Goal: Task Accomplishment & Management: Use online tool/utility

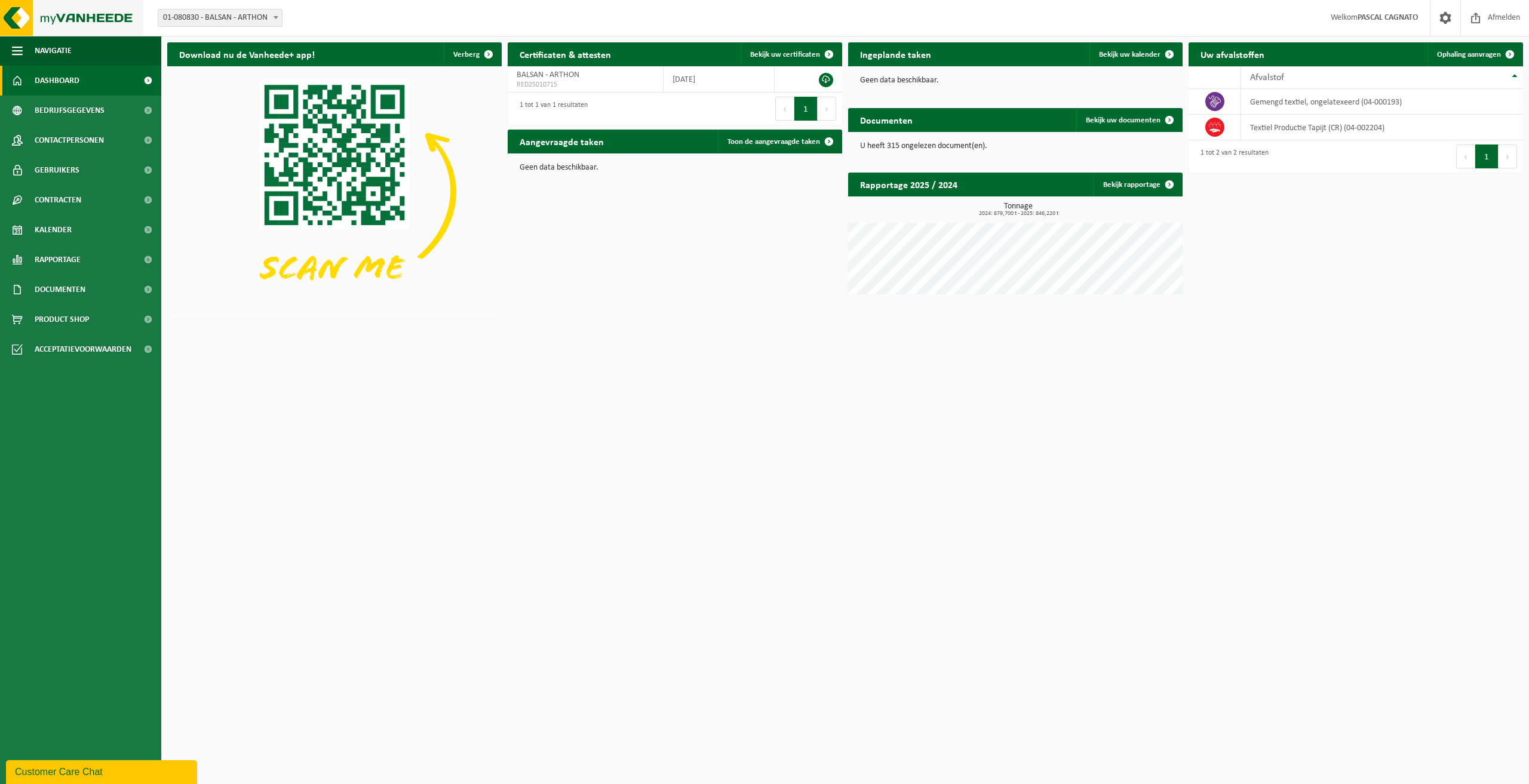
click at [68, 26] on img at bounding box center [71, 18] width 143 height 36
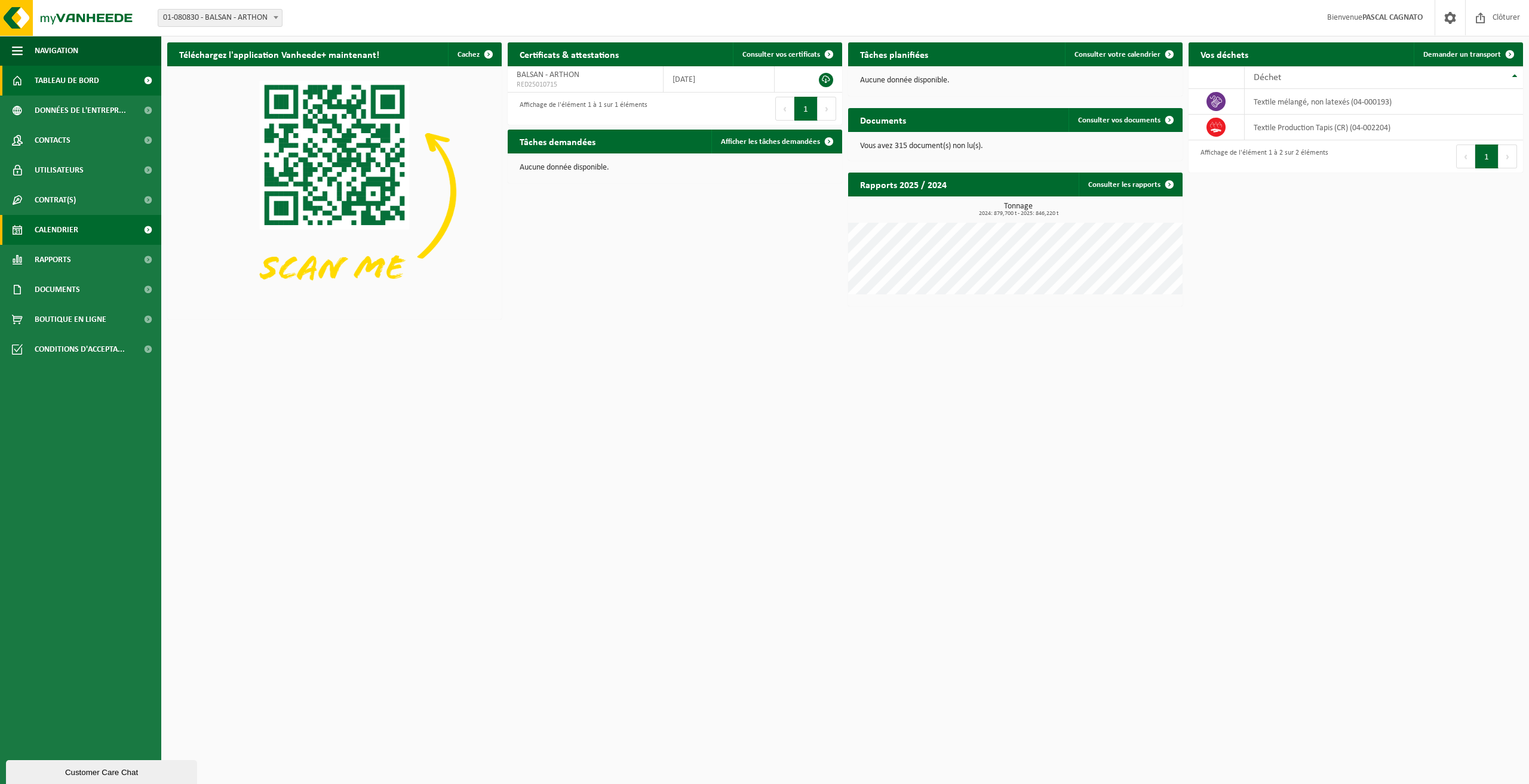
click at [57, 233] on span "Calendrier" at bounding box center [56, 229] width 44 height 29
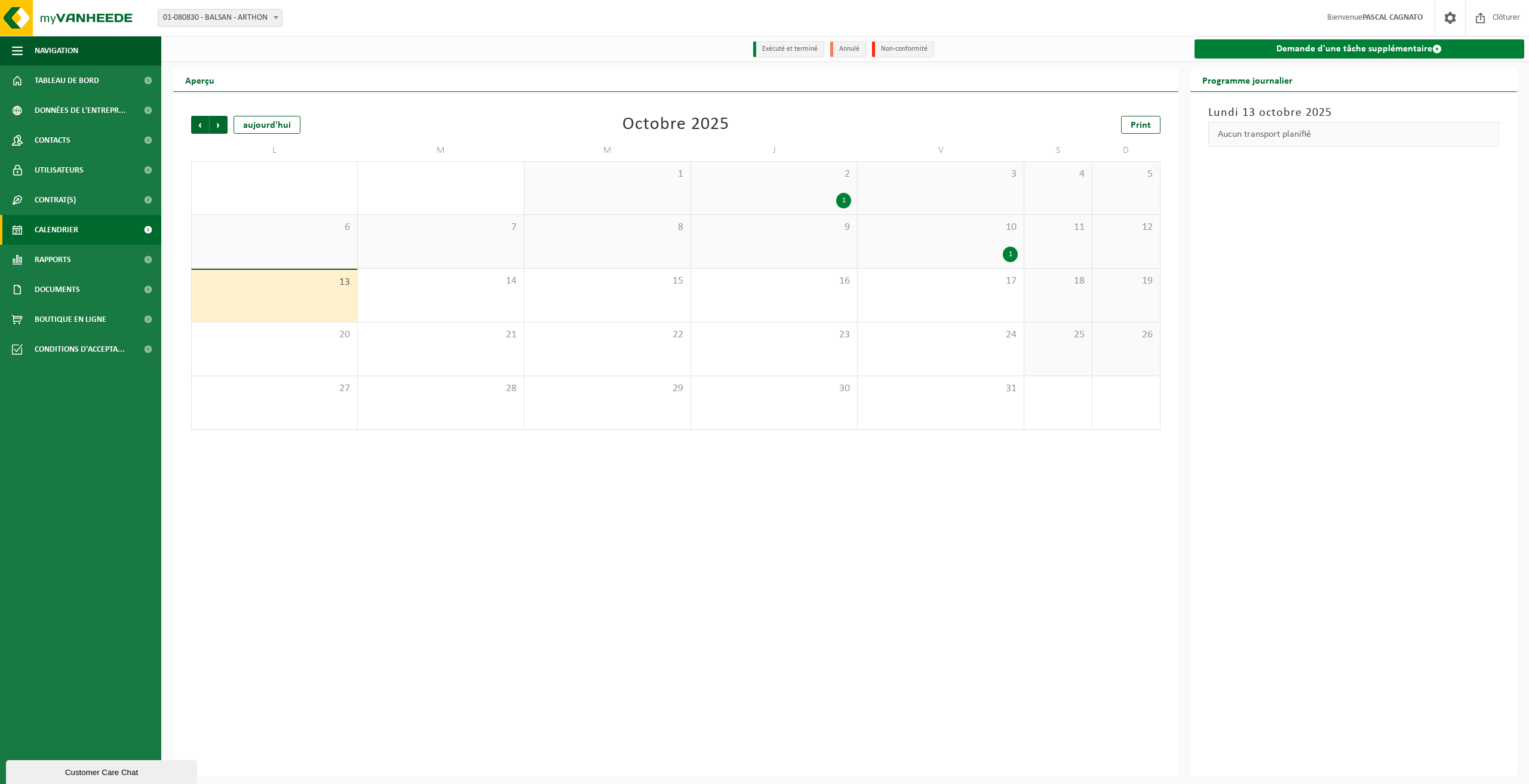
click at [1322, 46] on link "Demande d'une tâche supplémentaire" at bounding box center [1360, 49] width 330 height 19
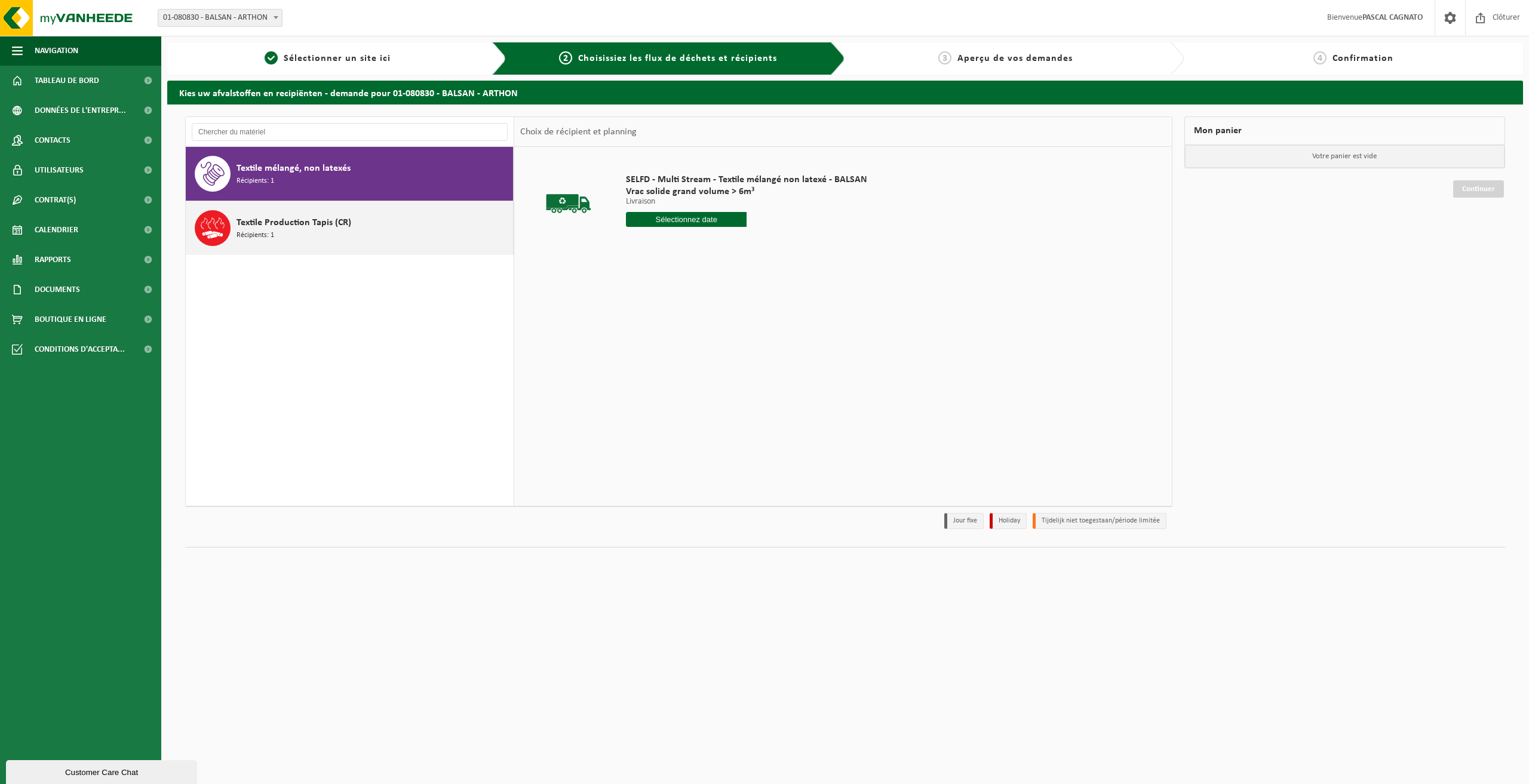
click at [233, 229] on div "Textile Production Tapis (CR) Récipients: 1" at bounding box center [349, 228] width 328 height 54
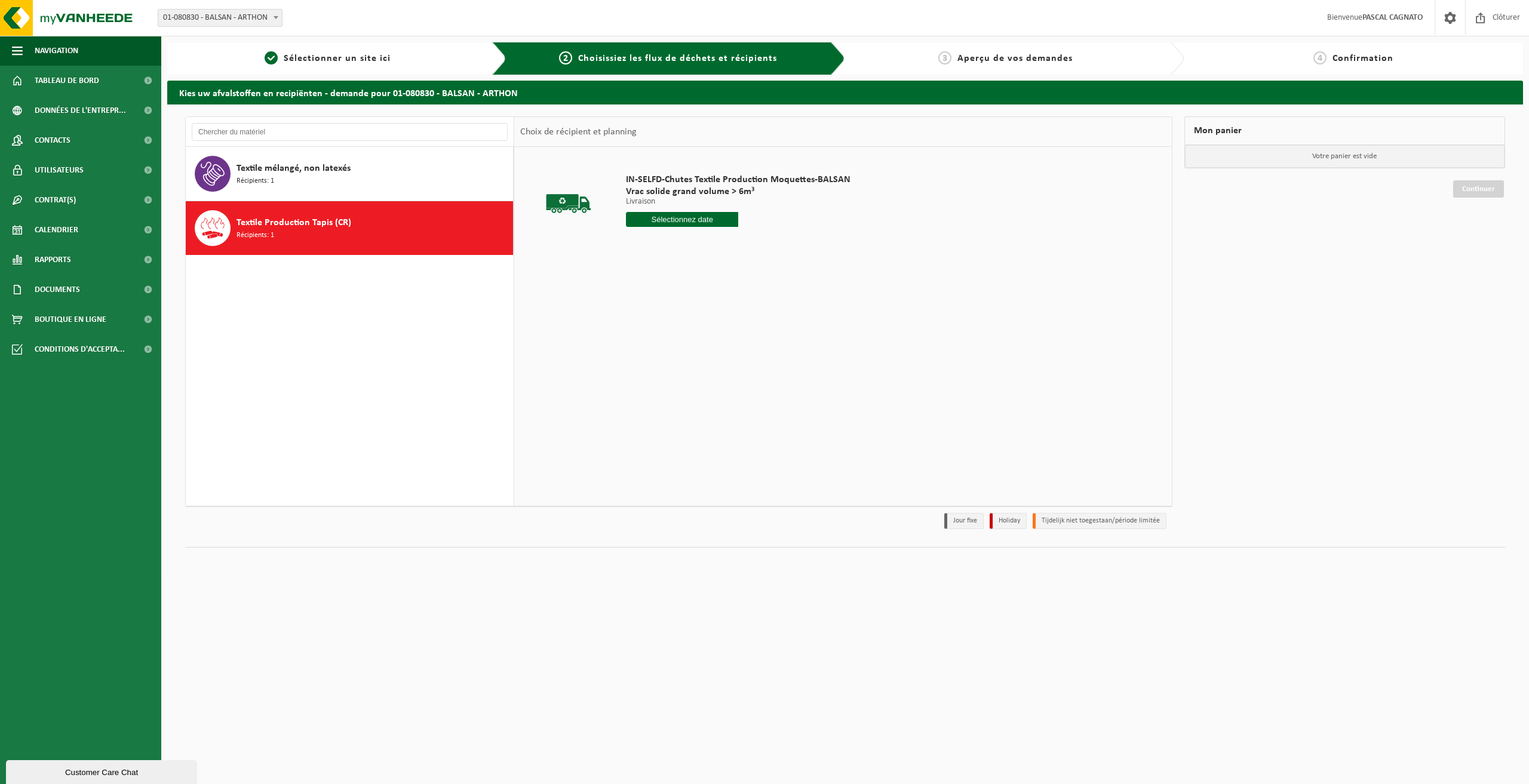
click at [662, 223] on input "text" at bounding box center [682, 219] width 112 height 15
click at [669, 218] on input "text" at bounding box center [682, 219] width 112 height 15
click at [712, 221] on input "text" at bounding box center [682, 219] width 112 height 15
click at [708, 281] on div "IN-SELFD-Chutes Textile Production Moquettes-BALSAN Vrac solide grand volume > …" at bounding box center [842, 326] width 657 height 358
drag, startPoint x: 682, startPoint y: 224, endPoint x: 678, endPoint y: 231, distance: 8.1
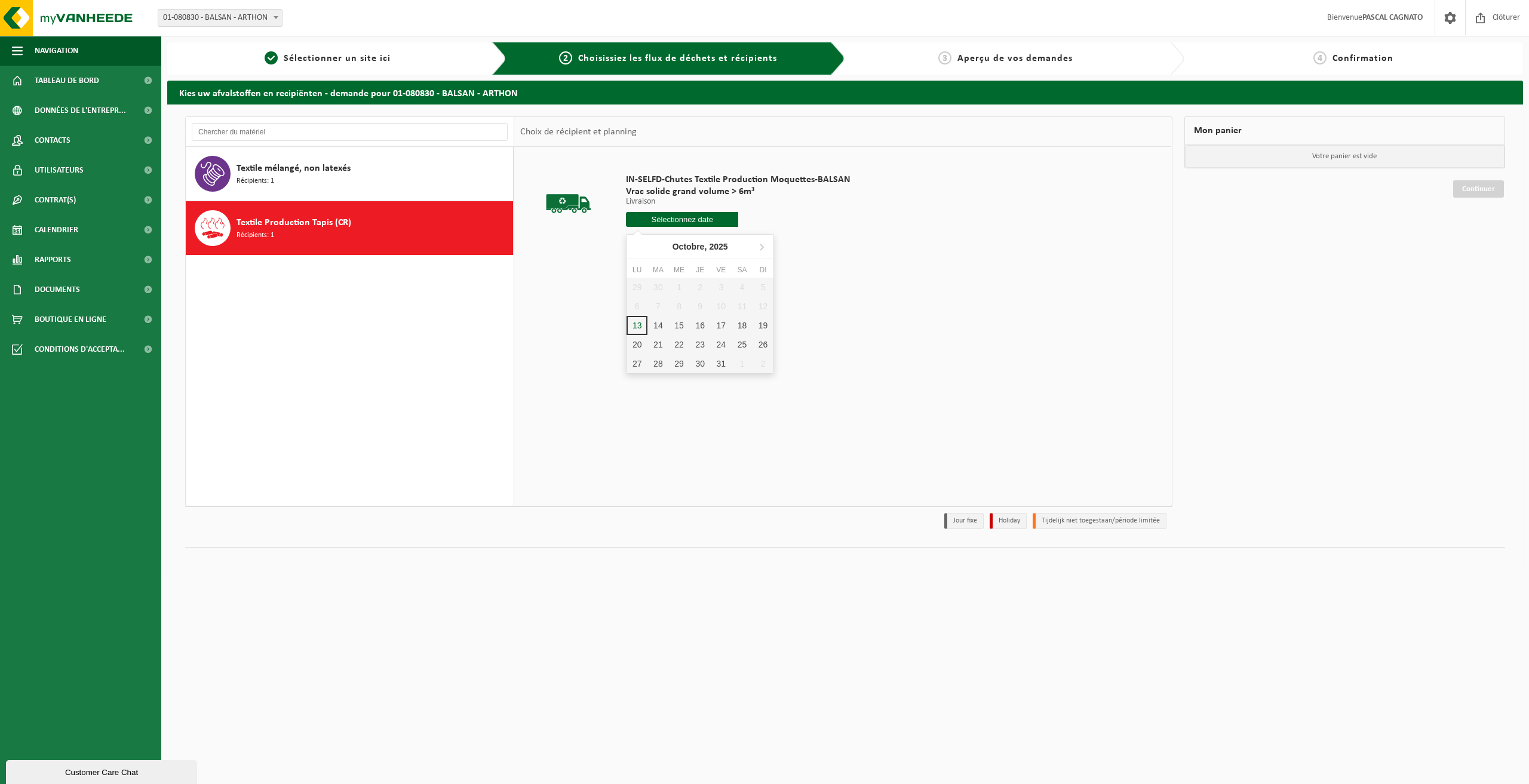
click at [680, 228] on div "IN-SELFD-Chutes Textile Production Moquettes-BALSAN Vrac solide grand volume > …" at bounding box center [738, 202] width 236 height 83
click at [722, 326] on div "17" at bounding box center [721, 326] width 21 height 19
type input "à partir de 2025-10-17"
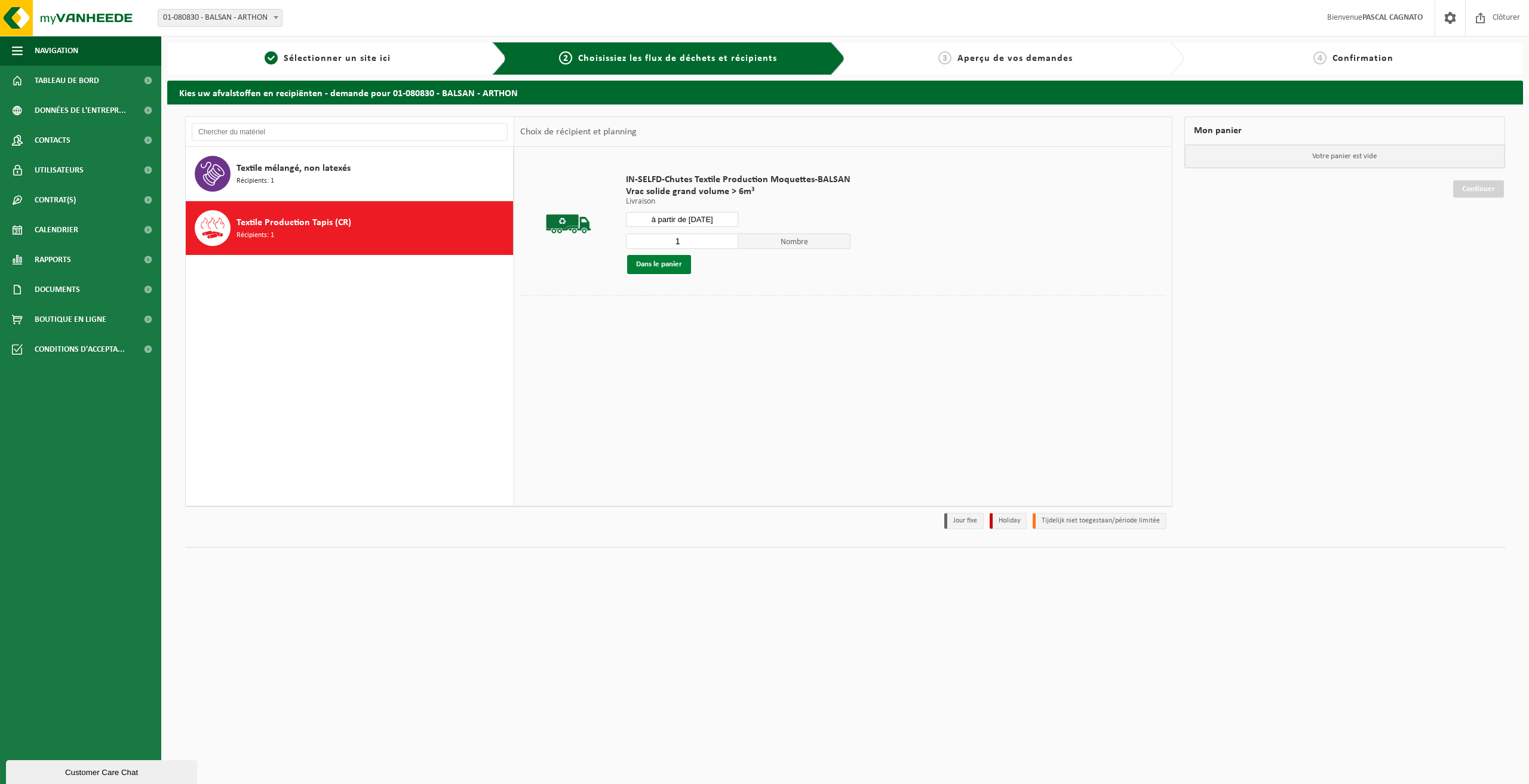
click at [662, 262] on button "Dans le panier" at bounding box center [658, 265] width 64 height 19
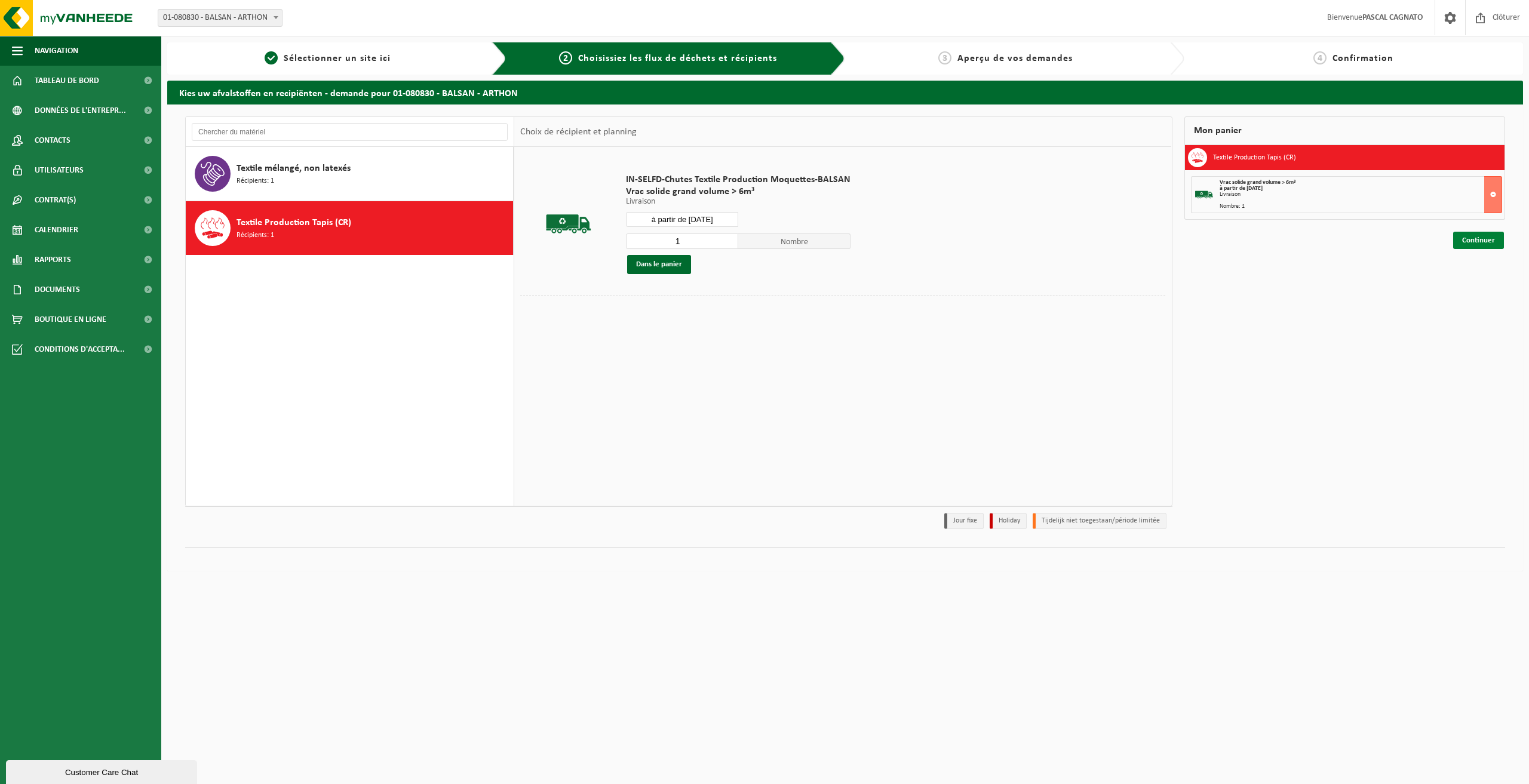
click at [1480, 243] on link "Continuer" at bounding box center [1478, 240] width 50 height 17
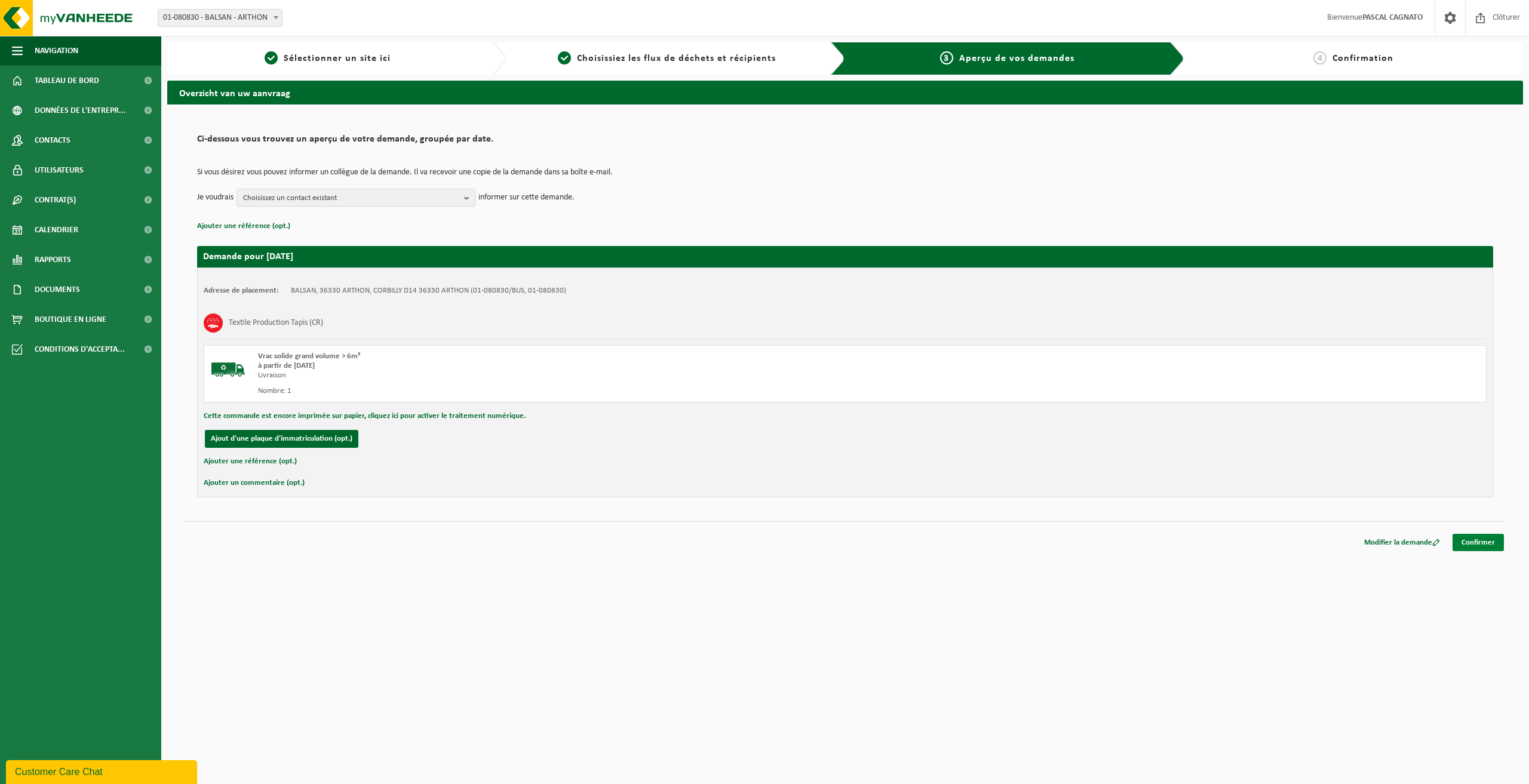
click at [1481, 543] on link "Confirmer" at bounding box center [1478, 542] width 51 height 17
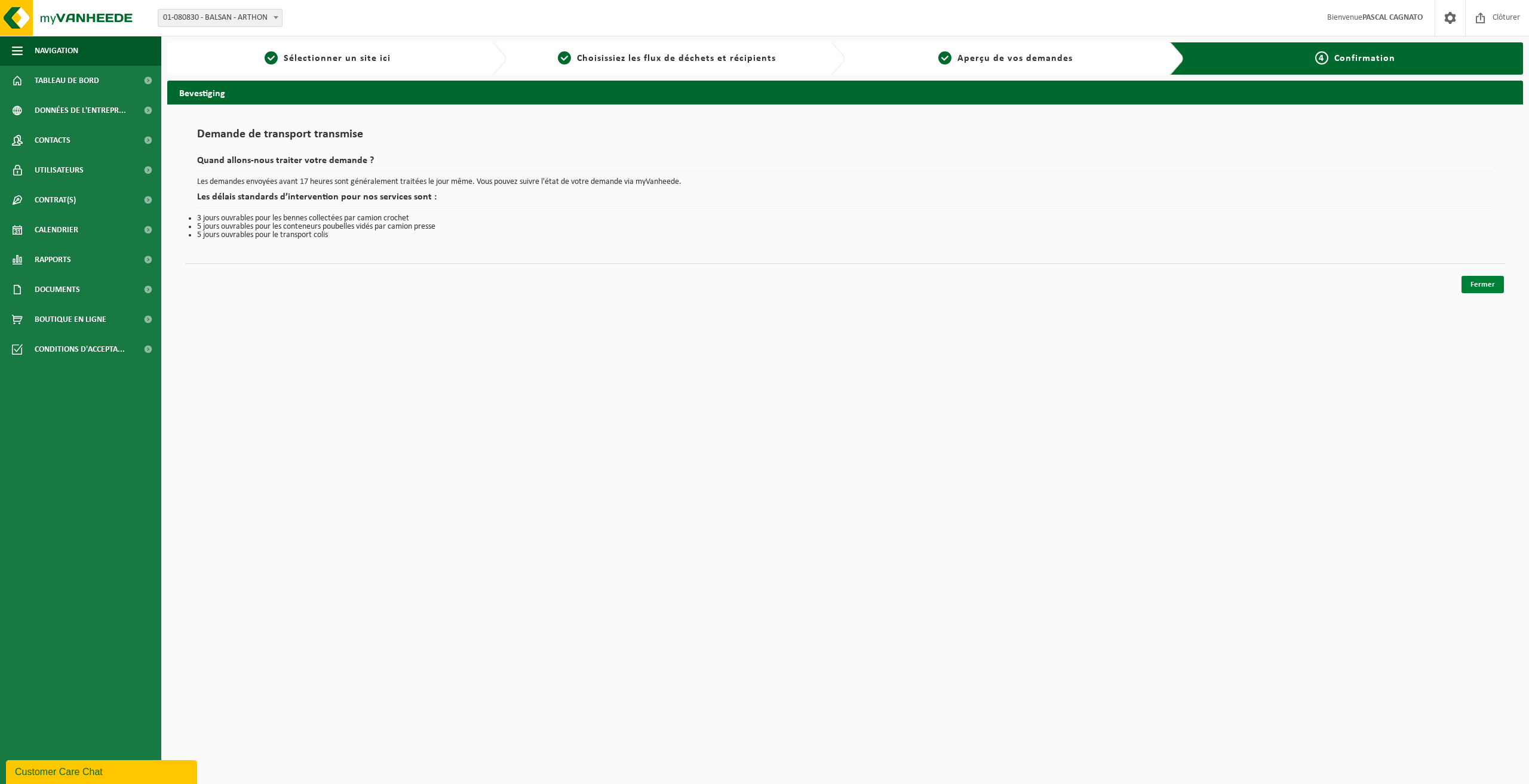
click at [1472, 282] on link "Fermer" at bounding box center [1482, 285] width 43 height 17
